Goal: Entertainment & Leisure: Consume media (video, audio)

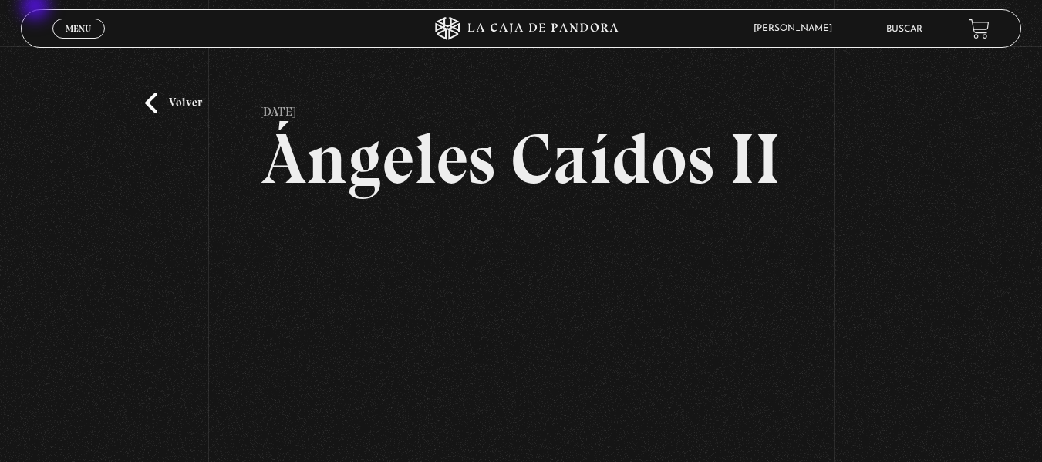
scroll to position [140, 0]
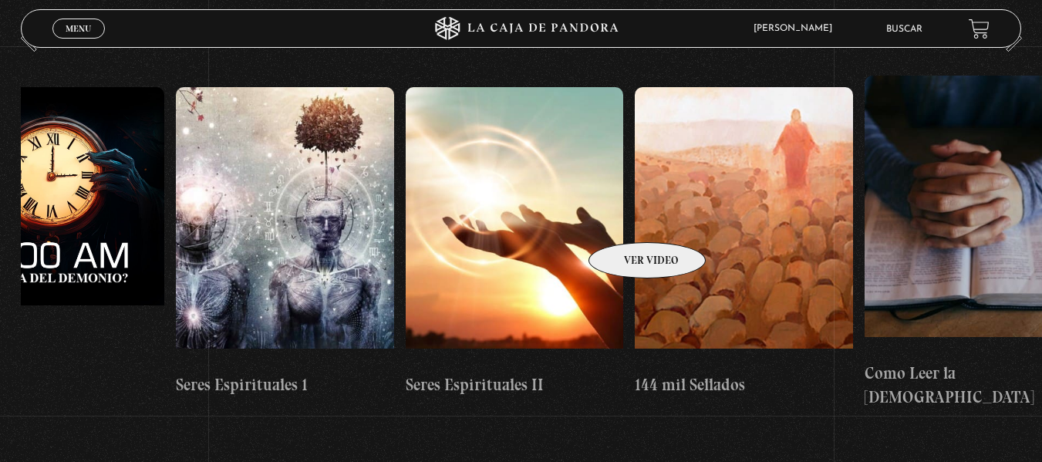
scroll to position [0, 21195]
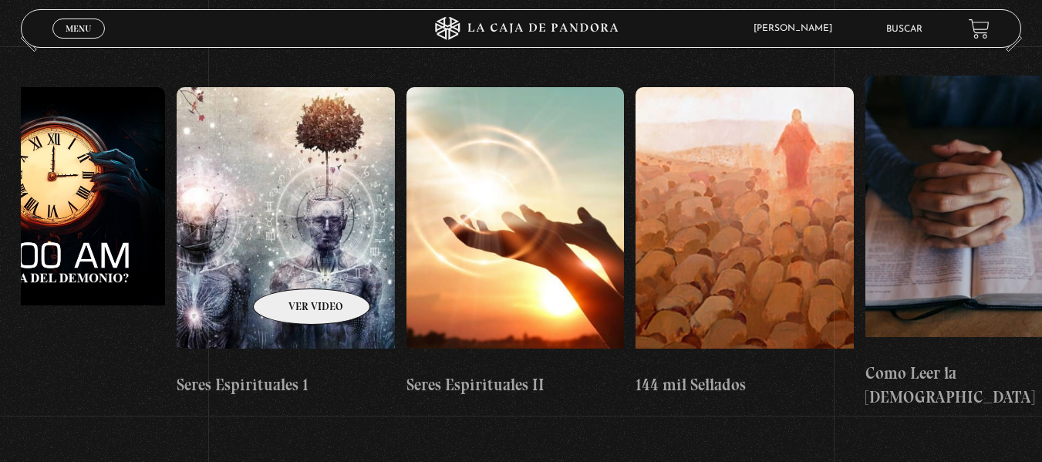
click at [292, 265] on figure at bounding box center [286, 226] width 218 height 278
click at [274, 282] on figure at bounding box center [286, 226] width 218 height 278
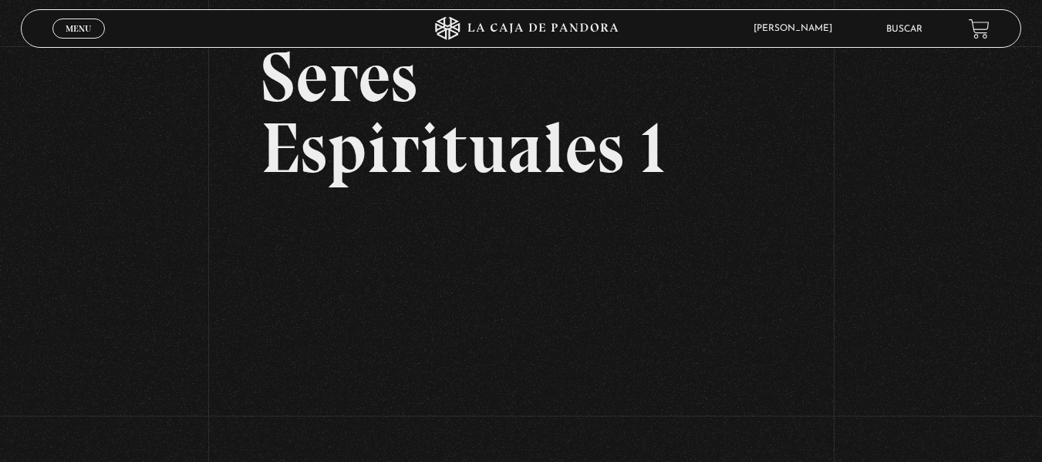
scroll to position [81, 0]
